Goal: Contribute content: Add original content to the website for others to see

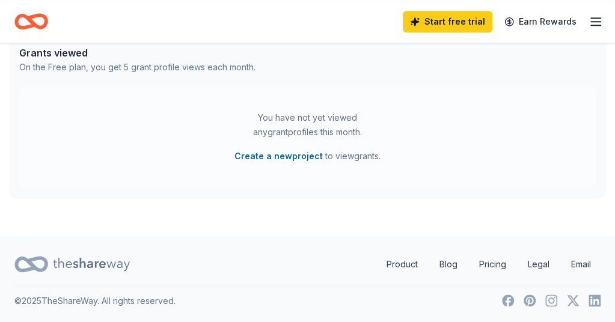
scroll to position [646, 0]
click at [589, 15] on icon "button" at bounding box center [596, 21] width 14 height 14
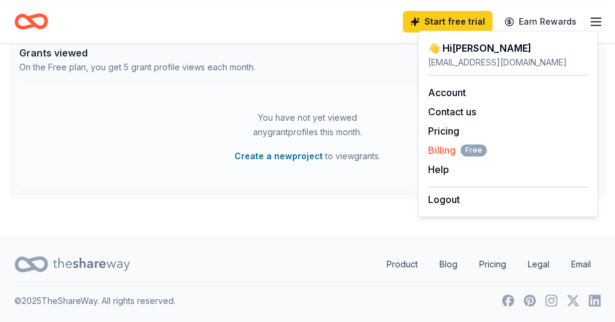
click at [439, 148] on span "Billing Free" at bounding box center [457, 150] width 59 height 14
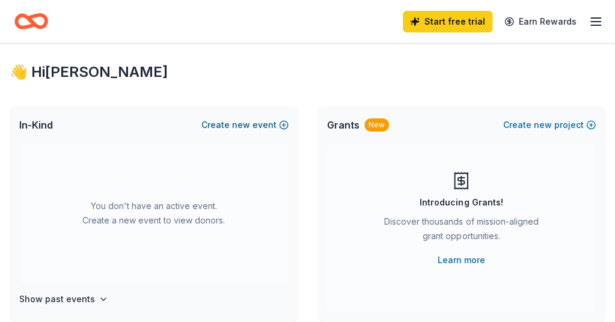
click at [243, 132] on span "new" at bounding box center [241, 125] width 18 height 14
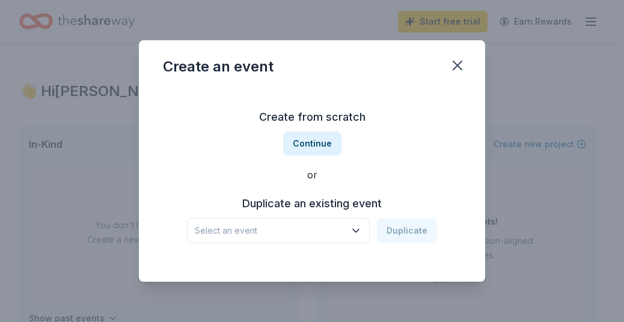
click at [360, 233] on icon "button" at bounding box center [356, 231] width 12 height 12
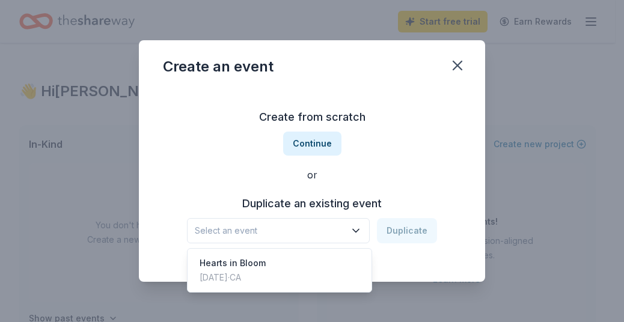
click at [284, 239] on button "Select an event" at bounding box center [278, 230] width 183 height 25
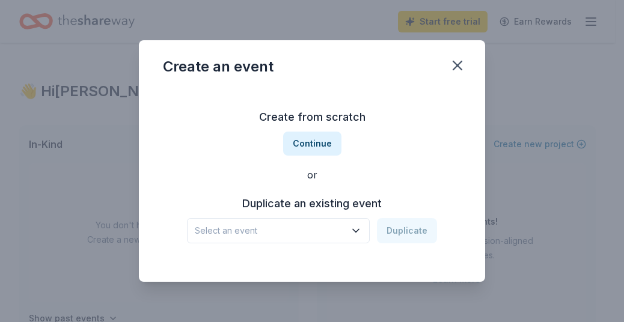
click at [271, 230] on span "Select an event" at bounding box center [270, 231] width 150 height 14
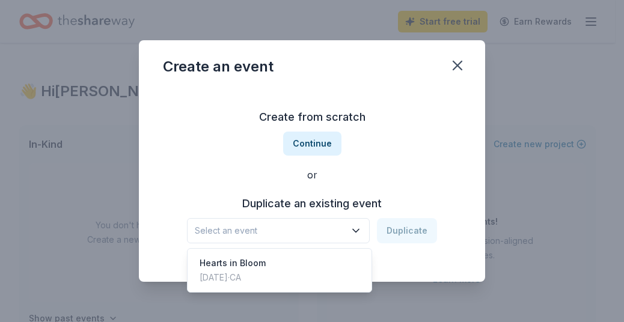
click at [271, 230] on span "Select an event" at bounding box center [270, 231] width 150 height 14
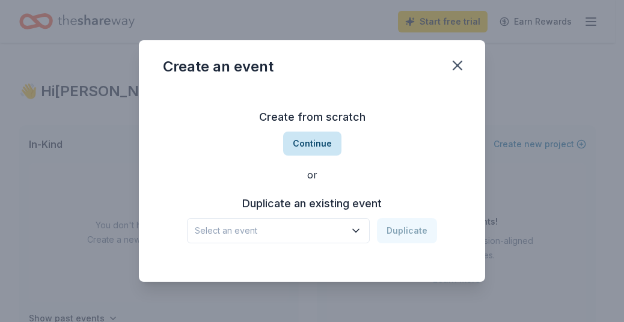
click at [319, 143] on button "Continue" at bounding box center [312, 144] width 58 height 24
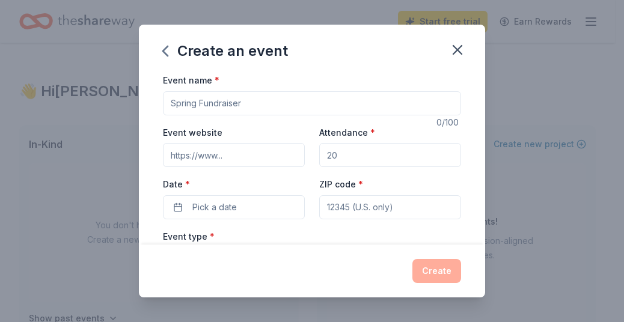
click at [208, 102] on input "Event name *" at bounding box center [312, 103] width 298 height 24
type input "Top Golf Fundraiser for [PERSON_NAME] Youth"
click at [222, 149] on input "Event website" at bounding box center [234, 155] width 142 height 24
type input "[DOMAIN_NAME]"
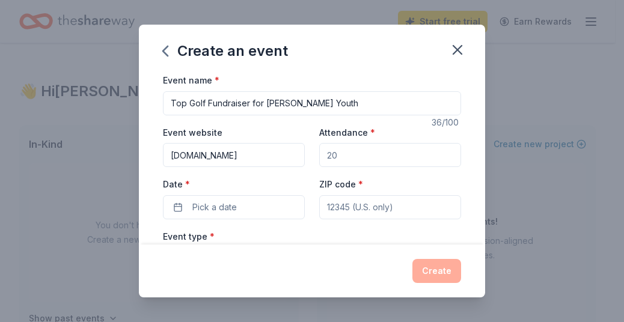
drag, startPoint x: 345, startPoint y: 153, endPoint x: 318, endPoint y: 155, distance: 26.5
click at [319, 155] on input "Attendance *" at bounding box center [390, 155] width 142 height 24
type input "76"
click at [212, 213] on span "Pick a date" at bounding box center [214, 207] width 44 height 14
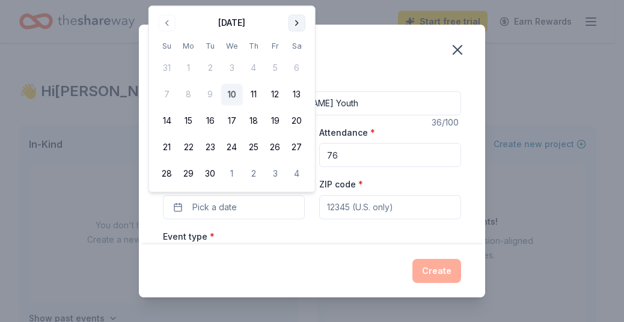
click at [295, 24] on button "Go to next month" at bounding box center [297, 22] width 17 height 17
click at [296, 128] on button "18" at bounding box center [297, 122] width 22 height 22
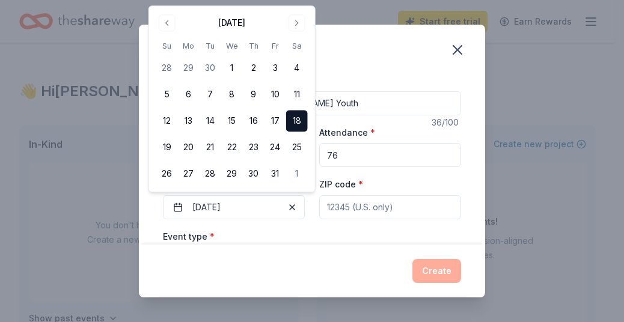
click at [382, 207] on input "ZIP code *" at bounding box center [390, 207] width 142 height 24
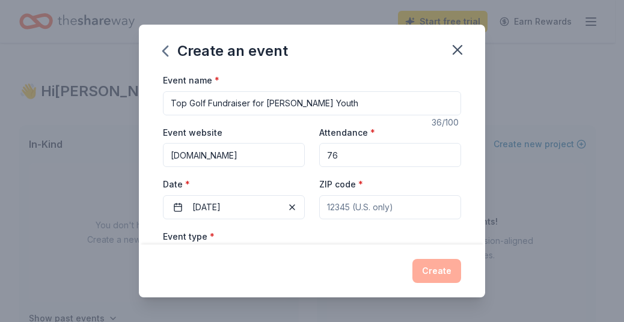
click at [322, 209] on input "ZIP code *" at bounding box center [390, 207] width 142 height 24
paste input "95826"
type input "95826"
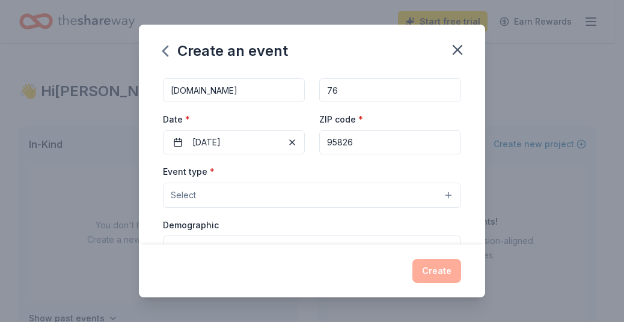
scroll to position [84, 0]
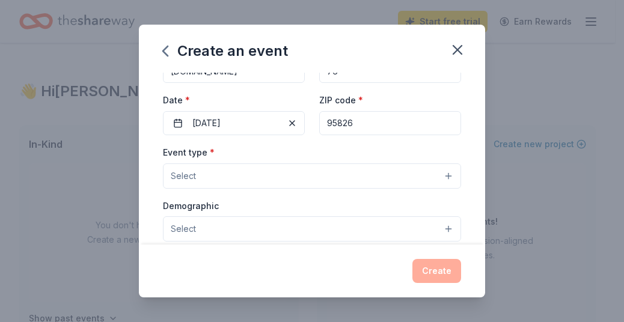
click at [438, 177] on button "Select" at bounding box center [312, 176] width 298 height 25
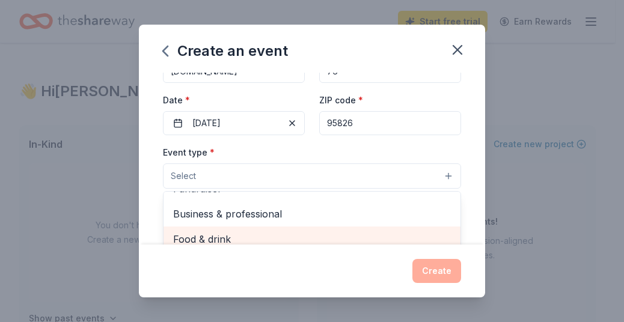
scroll to position [0, 0]
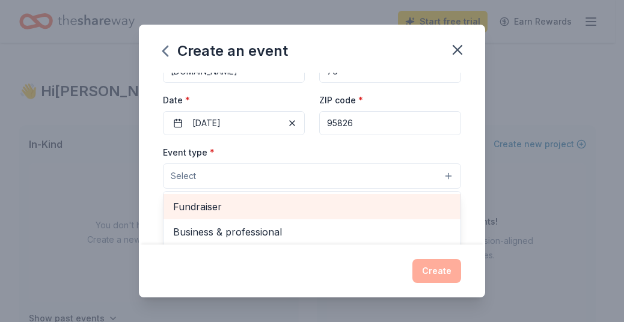
click at [304, 203] on span "Fundraiser" at bounding box center [312, 207] width 278 height 16
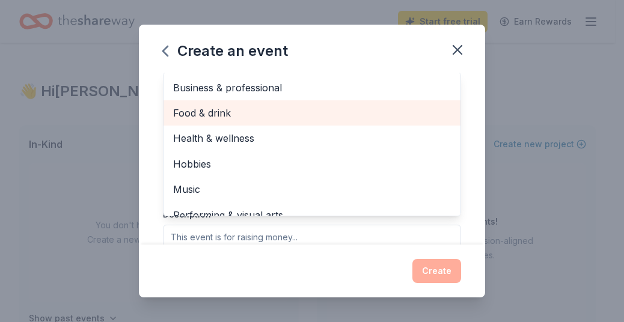
click at [281, 110] on span "Food & drink" at bounding box center [312, 113] width 278 height 16
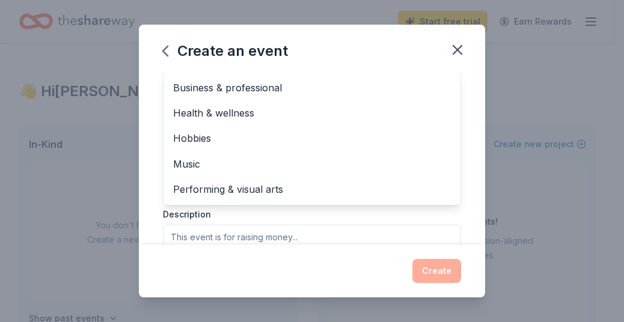
click at [473, 275] on div "Create an event Event name * Top Golf Fundraiser for [PERSON_NAME] Youth 36 /10…" at bounding box center [312, 161] width 346 height 273
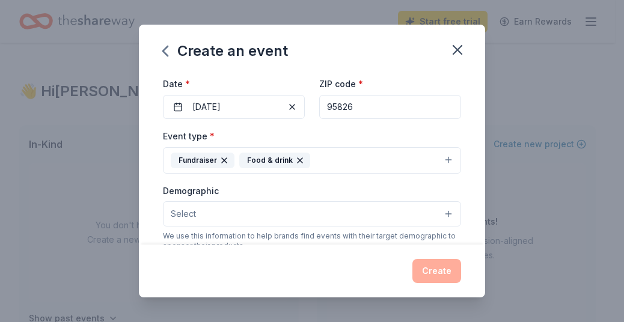
click at [298, 158] on icon "button" at bounding box center [300, 161] width 10 height 10
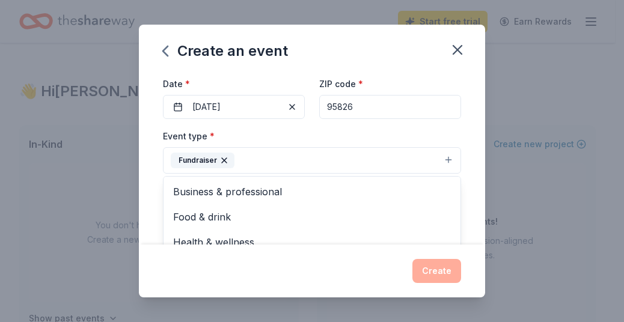
click at [152, 217] on div "Event name * Top Golf Fundraiser for [PERSON_NAME] Youth 36 /100 Event website …" at bounding box center [312, 159] width 346 height 172
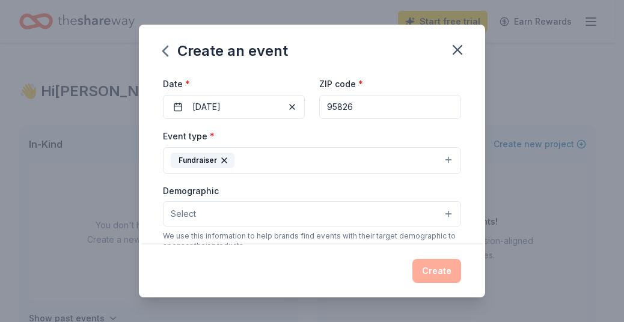
click at [436, 216] on button "Select" at bounding box center [312, 213] width 298 height 25
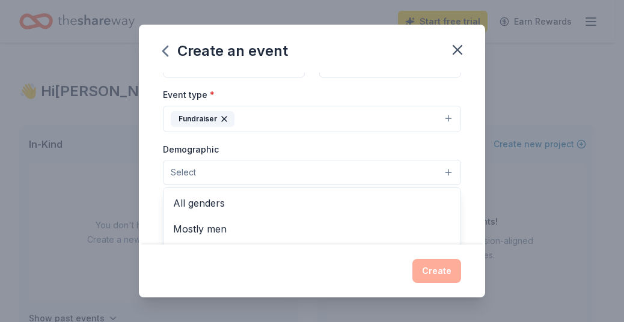
scroll to position [161, 0]
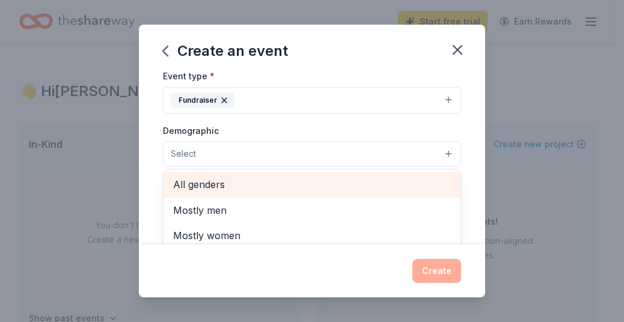
click at [269, 183] on span "All genders" at bounding box center [312, 185] width 278 height 16
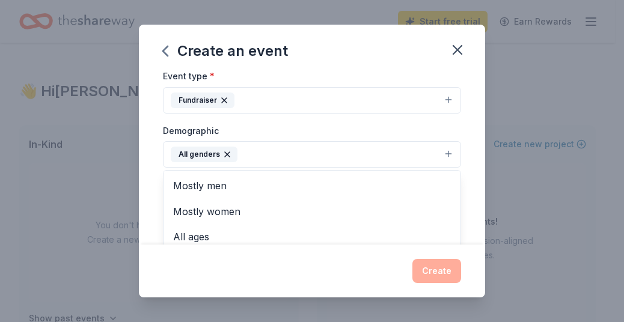
click at [473, 216] on div "Event name * Top Golf Fundraiser for [PERSON_NAME] Youth 36 /100 Event website …" at bounding box center [312, 159] width 346 height 172
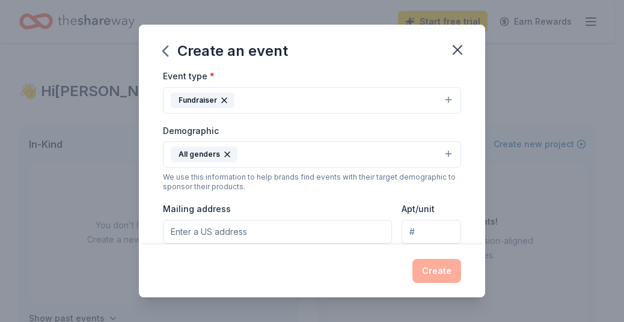
scroll to position [221, 0]
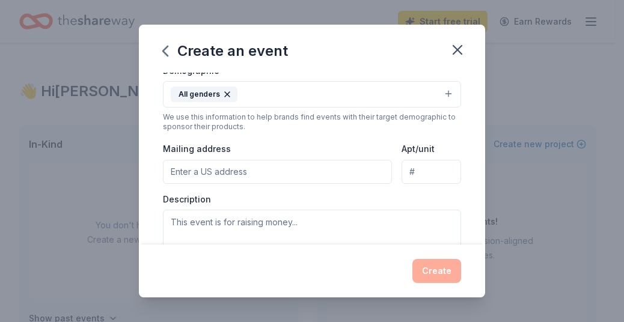
click at [260, 172] on input "Mailing address" at bounding box center [277, 172] width 229 height 24
paste input "[STREET_ADDRESS]"
type input "[STREET_ADDRESS]"
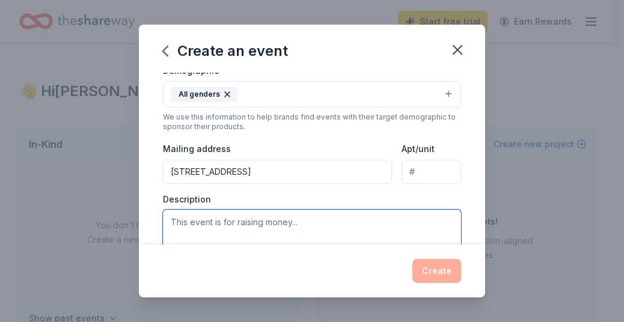
click at [208, 222] on textarea at bounding box center [312, 237] width 298 height 54
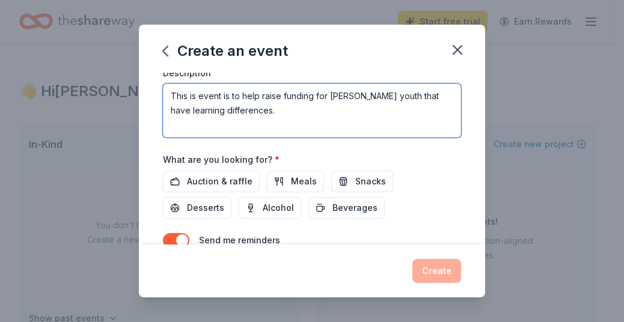
scroll to position [401, 0]
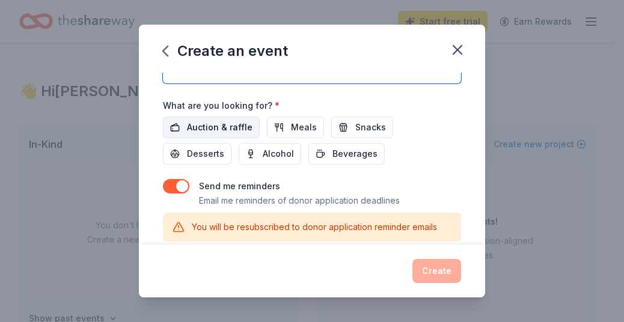
type textarea "This is event is to help raise funding for [PERSON_NAME] youth that have learni…"
click at [178, 124] on button "Auction & raffle" at bounding box center [211, 128] width 97 height 22
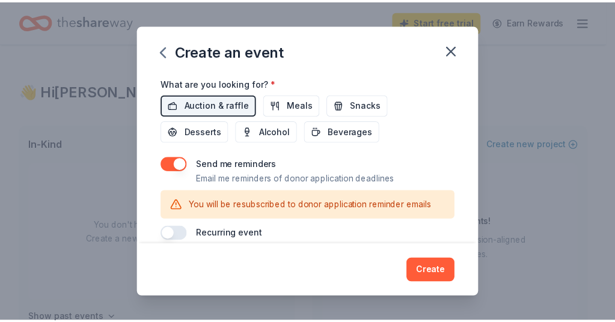
scroll to position [435, 0]
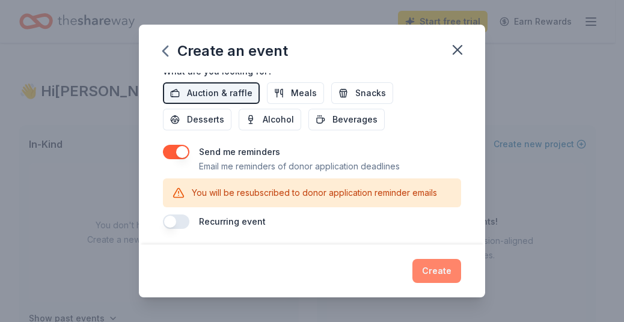
click at [434, 278] on button "Create" at bounding box center [437, 271] width 49 height 24
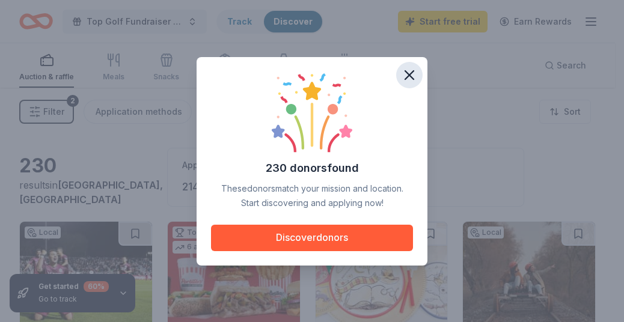
click at [410, 78] on icon "button" at bounding box center [409, 75] width 17 height 17
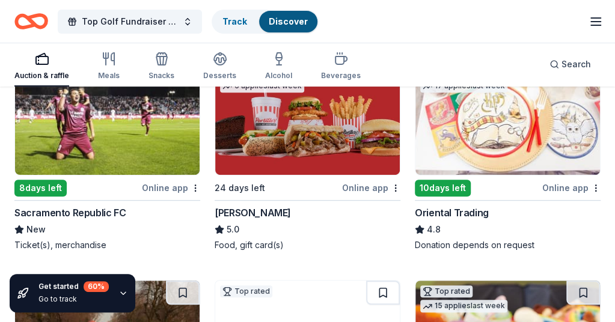
scroll to position [180, 0]
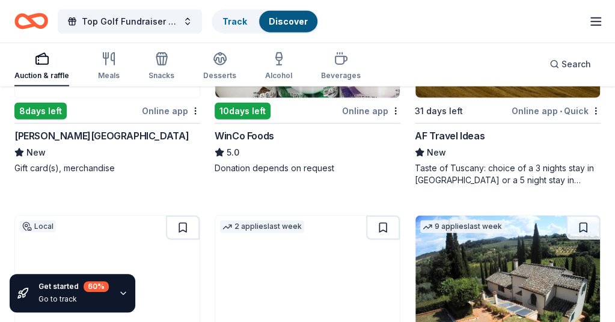
scroll to position [902, 0]
